Goal: Contribute content

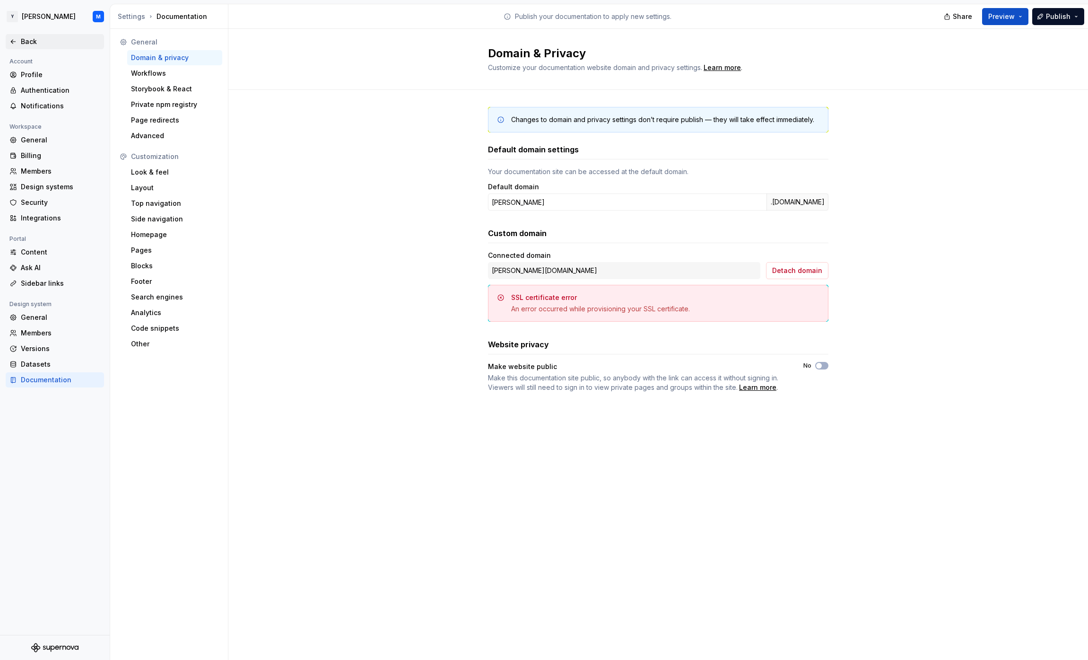
click at [29, 39] on div "Back" at bounding box center [60, 41] width 79 height 9
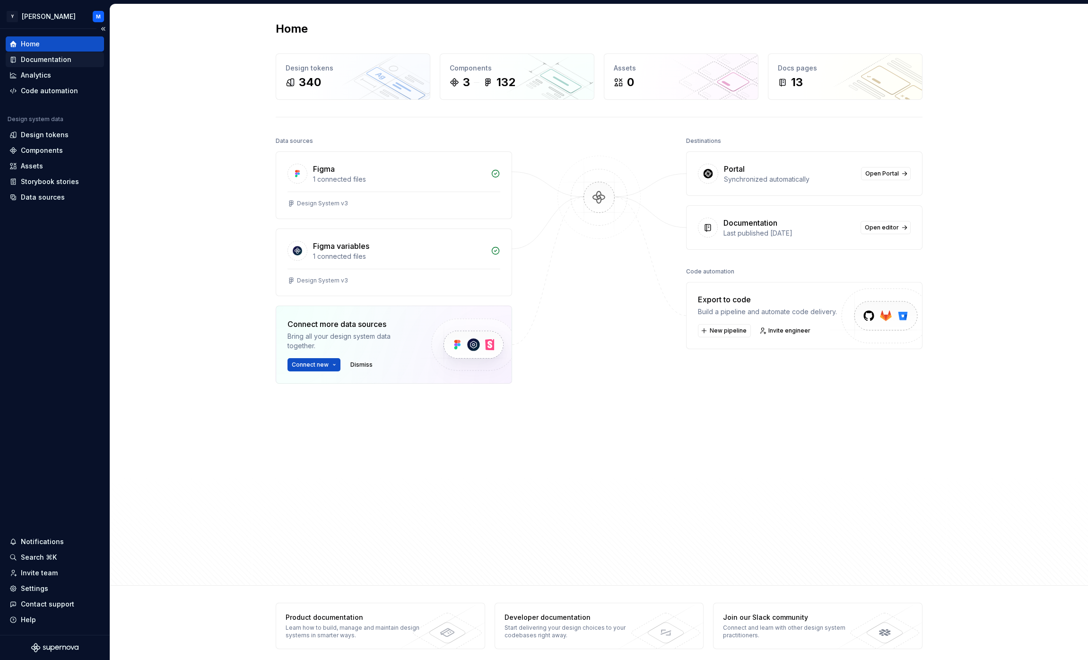
click at [57, 59] on div "Documentation" at bounding box center [46, 59] width 51 height 9
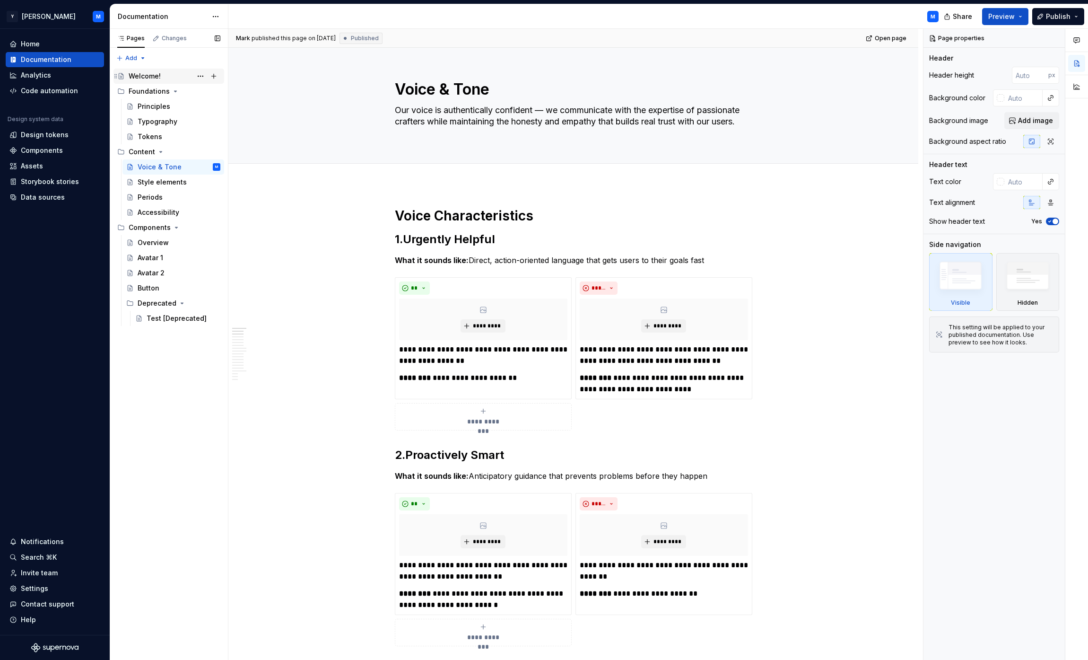
click at [158, 75] on div "Welcome!" at bounding box center [145, 75] width 32 height 9
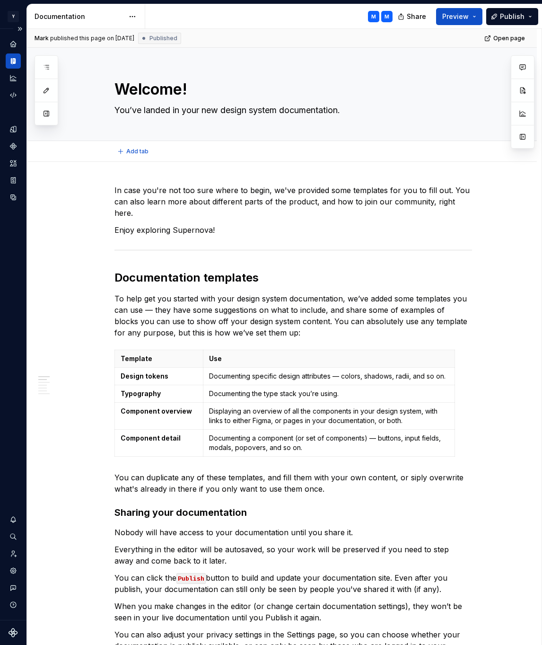
type textarea "*"
click at [273, 203] on p "In case you're not too sure where to begin, we've provided some templates for y…" at bounding box center [293, 201] width 358 height 34
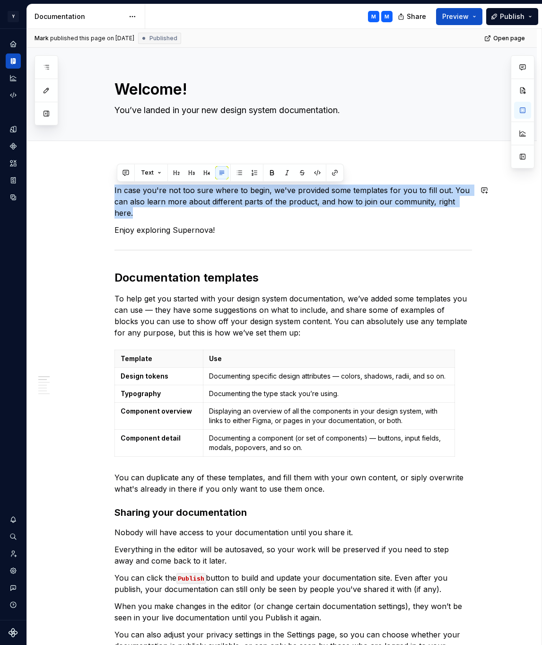
paste div
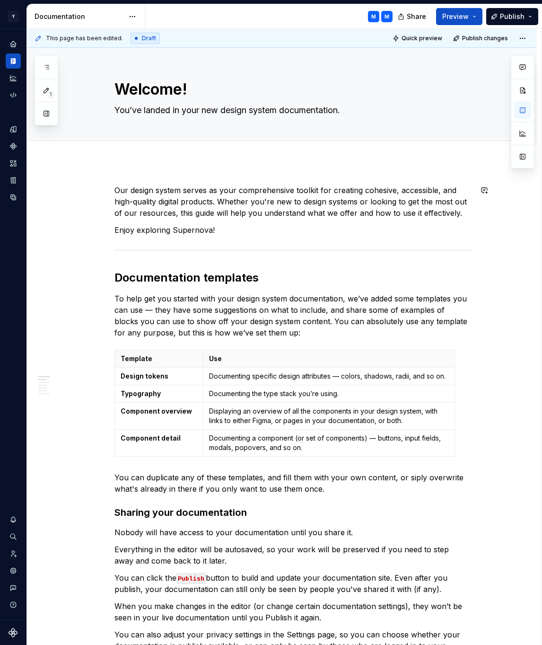
click at [226, 229] on p "Enjoy exploring Supernova!" at bounding box center [293, 229] width 358 height 11
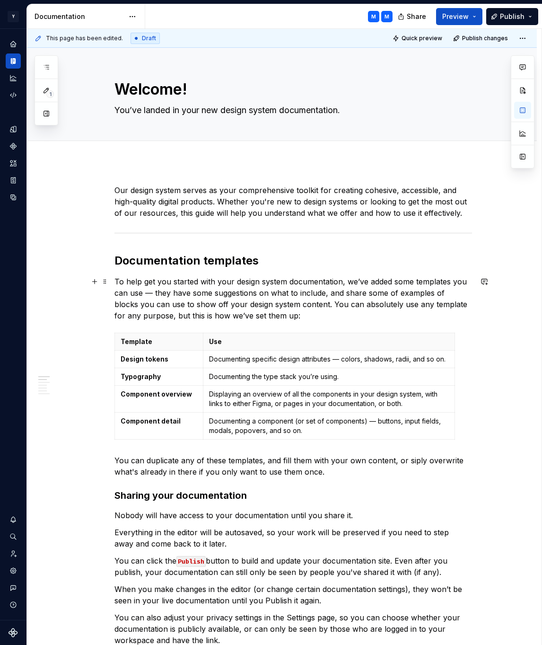
click at [175, 280] on p "To help get you started with your design system documentation, we’ve added some…" at bounding box center [293, 298] width 358 height 45
type textarea "*"
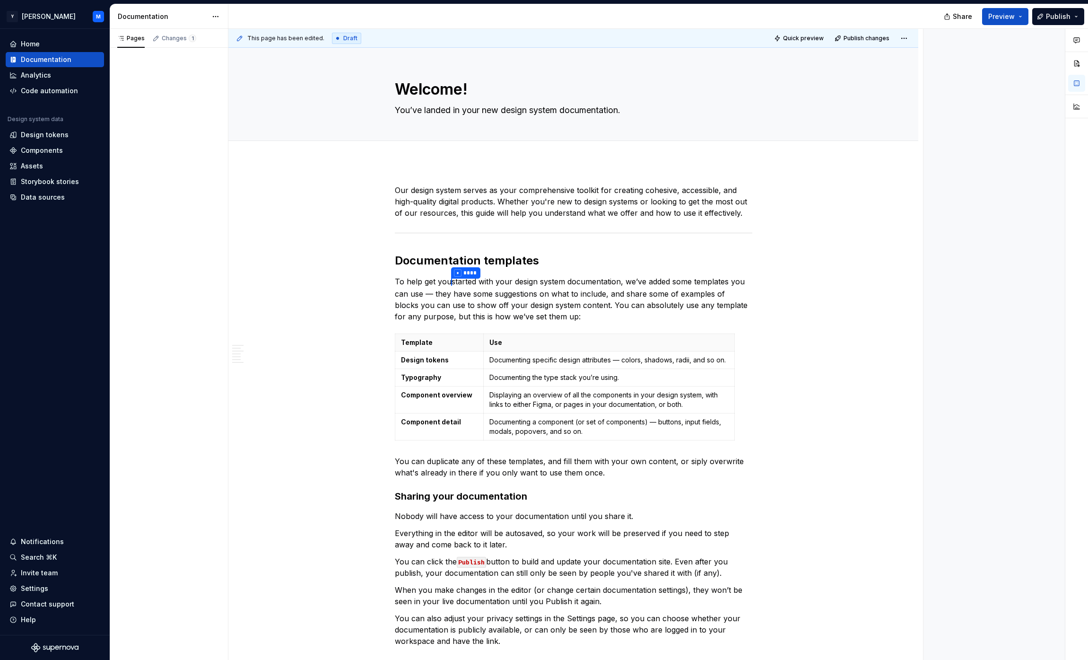
type textarea "*"
